Goal: Information Seeking & Learning: Learn about a topic

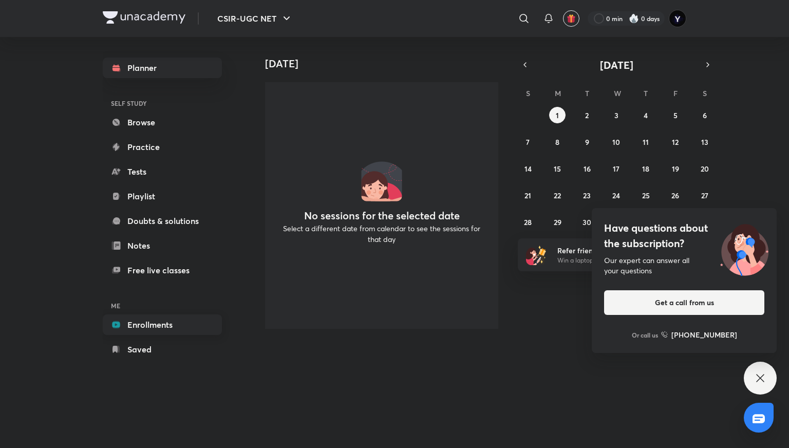
click at [181, 320] on link "Enrollments" at bounding box center [162, 324] width 119 height 21
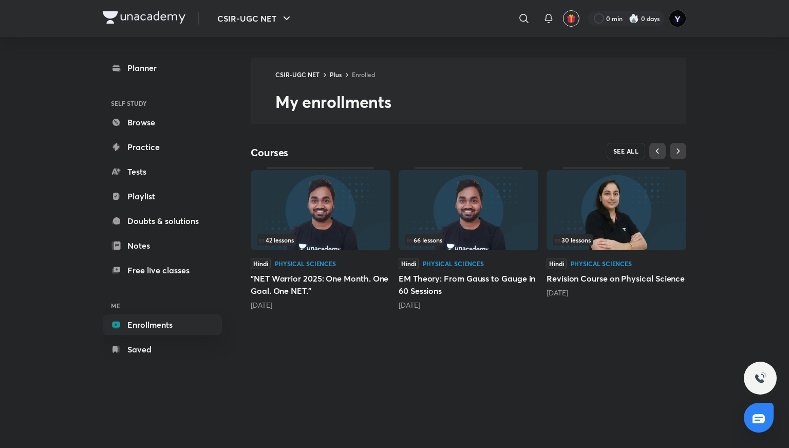
click at [624, 154] on span "SEE ALL" at bounding box center [626, 150] width 26 height 7
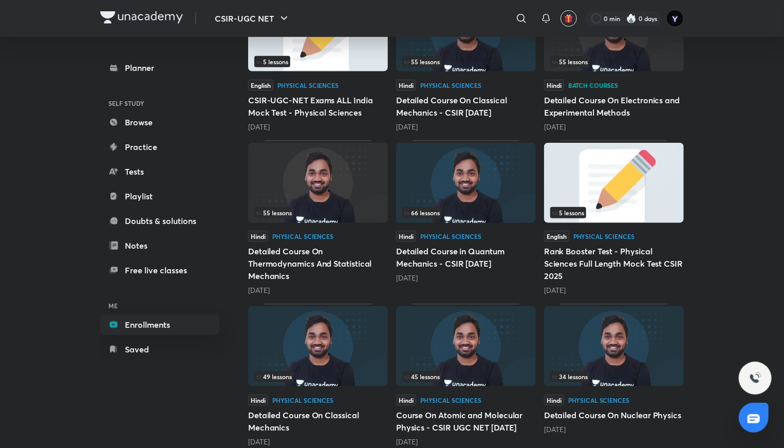
scroll to position [375, 0]
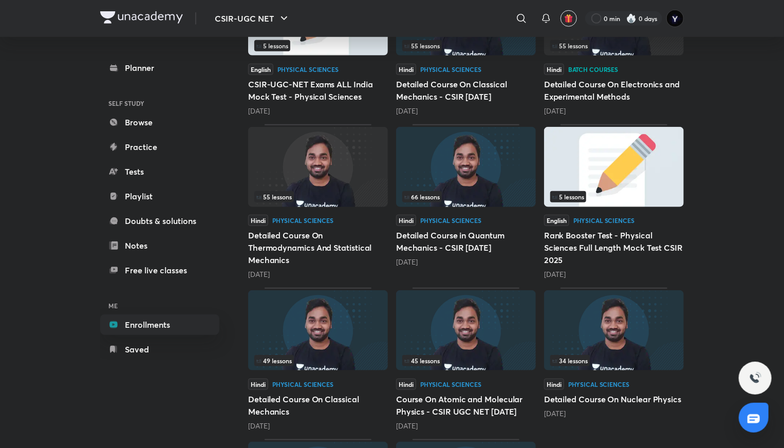
click at [618, 355] on div "34 lessons" at bounding box center [613, 360] width 127 height 11
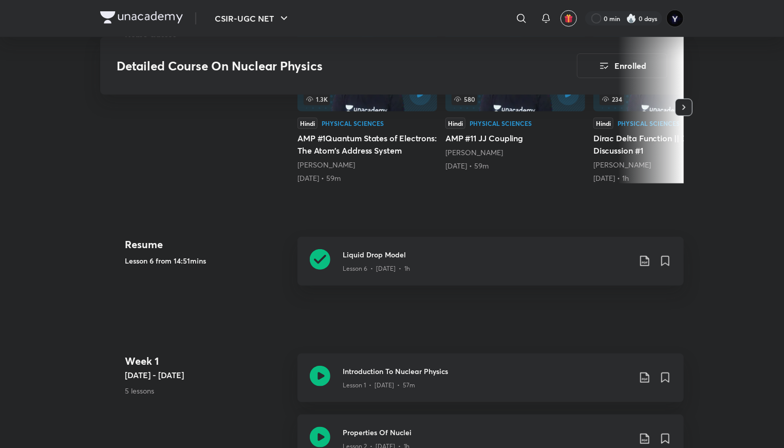
scroll to position [355, 0]
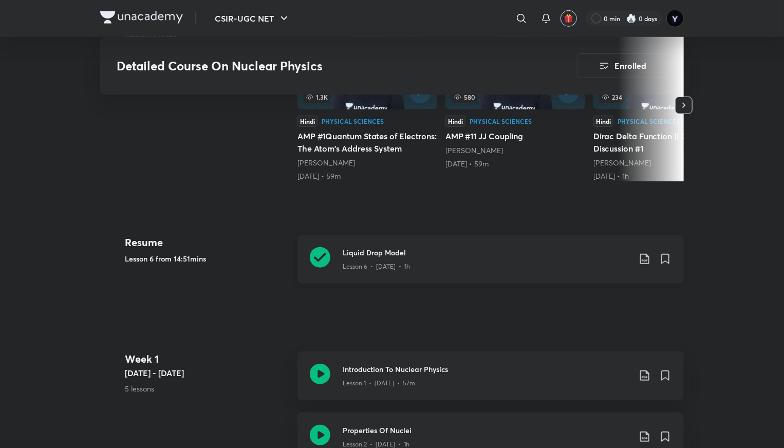
click at [446, 258] on h3 "Liquid Drop Model" at bounding box center [486, 252] width 288 height 11
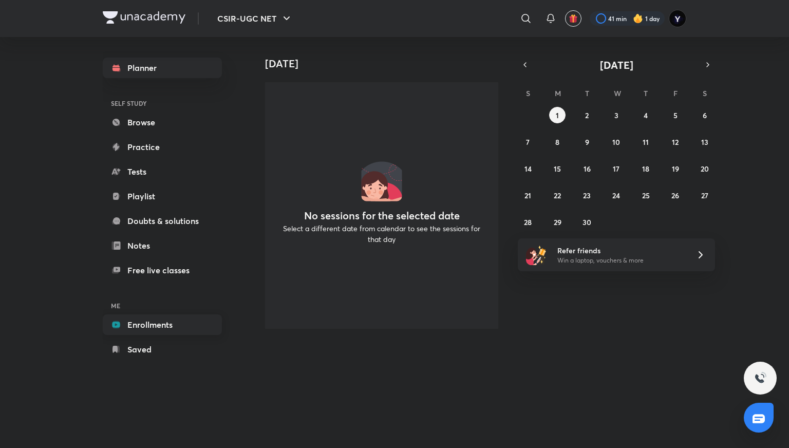
click at [134, 317] on link "Enrollments" at bounding box center [162, 324] width 119 height 21
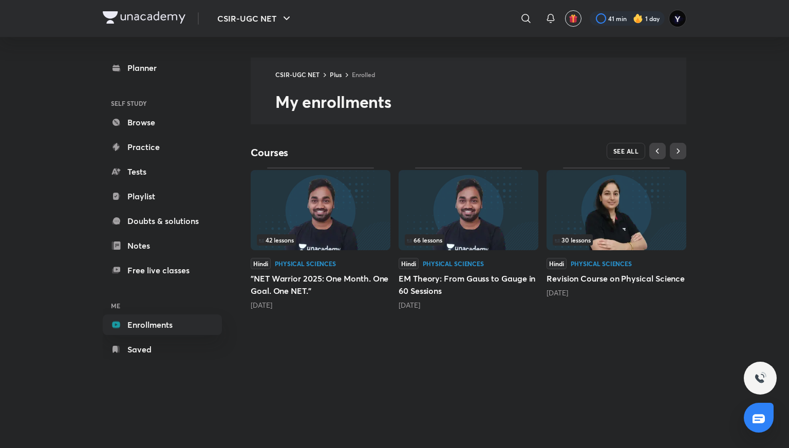
click at [619, 150] on span "SEE ALL" at bounding box center [626, 150] width 26 height 7
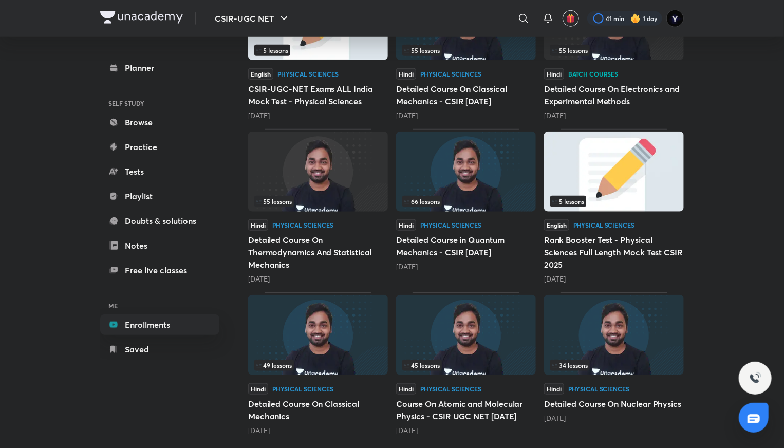
scroll to position [375, 0]
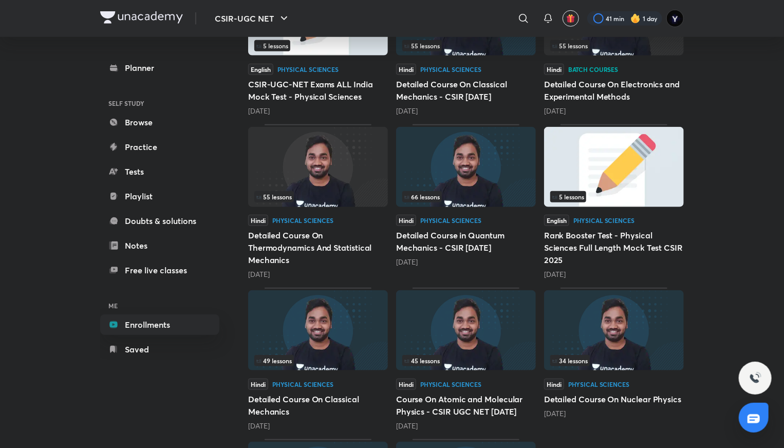
click at [664, 328] on img at bounding box center [614, 330] width 140 height 80
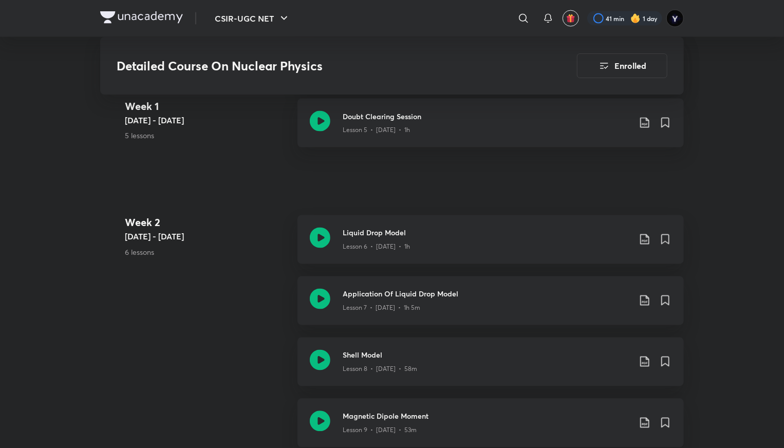
scroll to position [853, 0]
click at [546, 310] on div "Lesson 7 • Apr 9 • 1h 5m" at bounding box center [486, 304] width 288 height 13
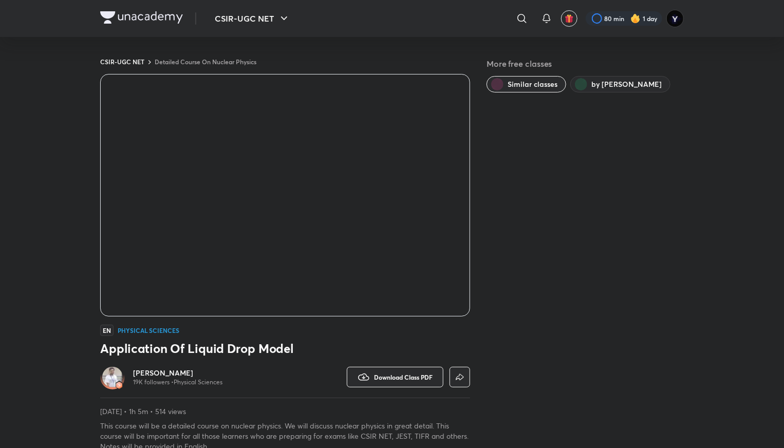
scroll to position [527, 0]
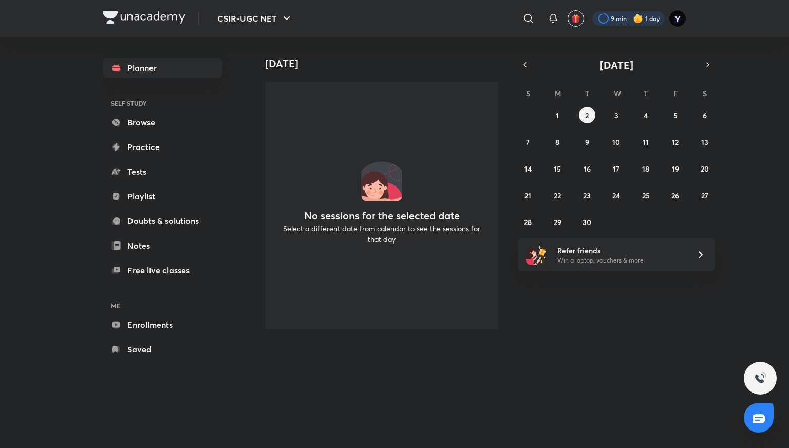
click at [608, 16] on div at bounding box center [628, 18] width 72 height 14
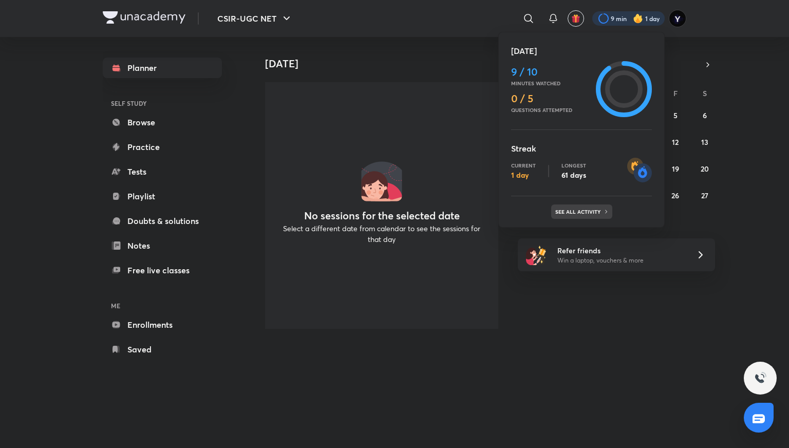
click at [591, 214] on p "See all activity" at bounding box center [579, 211] width 48 height 6
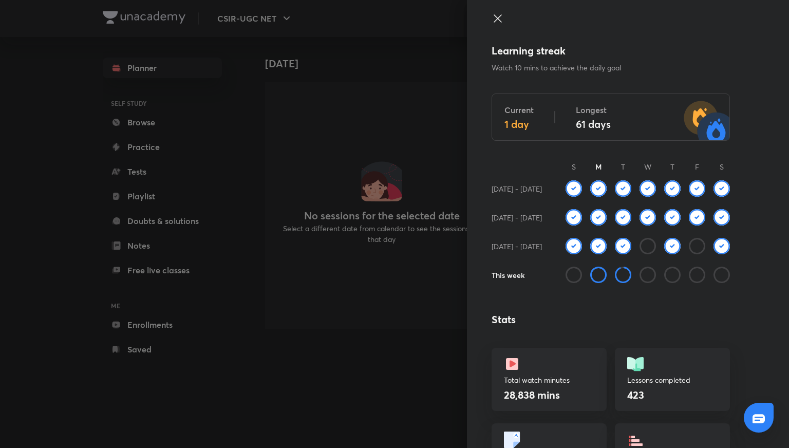
click at [489, 10] on div "Learning streak Watch 10 mins to achieve the daily goal Current 1 day Longest 6…" at bounding box center [628, 224] width 322 height 448
click at [491, 17] on icon at bounding box center [497, 18] width 12 height 12
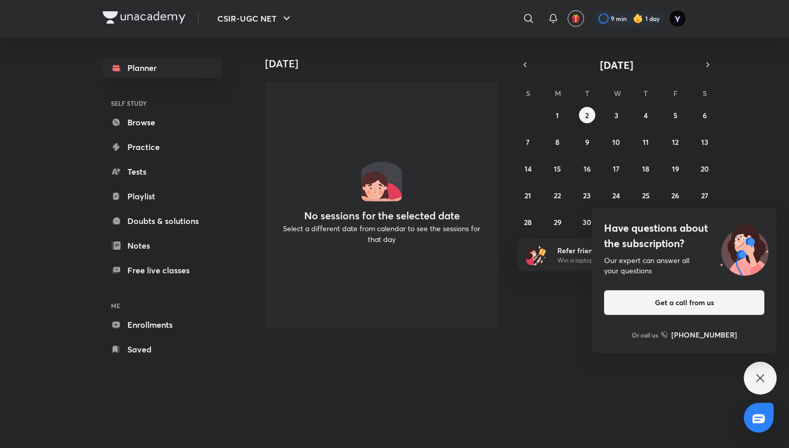
click at [413, 28] on div "​" at bounding box center [444, 18] width 189 height 25
